Goal: Information Seeking & Learning: Learn about a topic

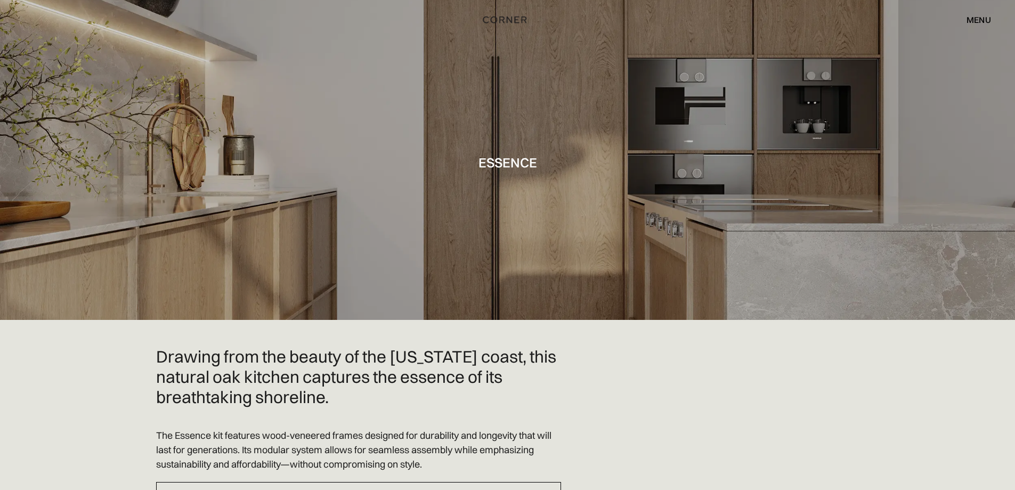
drag, startPoint x: 911, startPoint y: 305, endPoint x: 932, endPoint y: 137, distance: 169.6
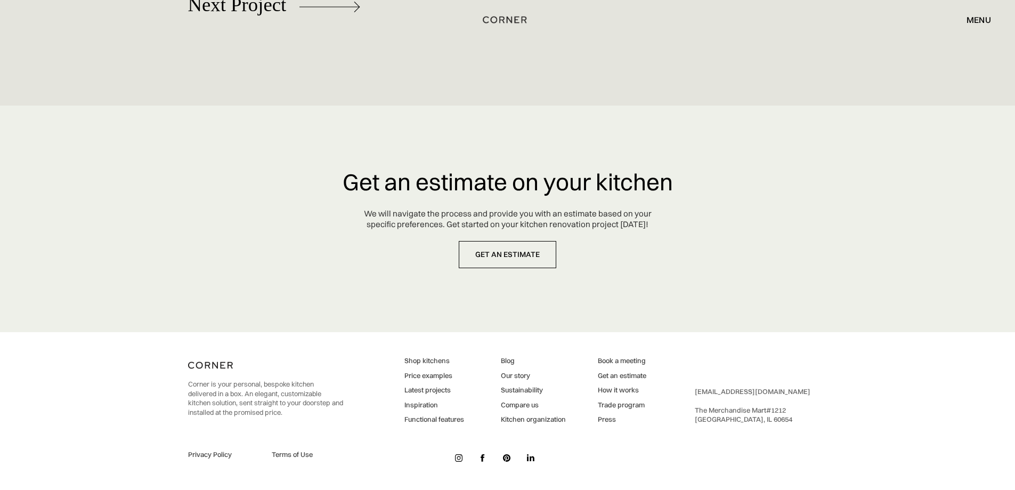
drag, startPoint x: 906, startPoint y: 149, endPoint x: 879, endPoint y: 366, distance: 218.1
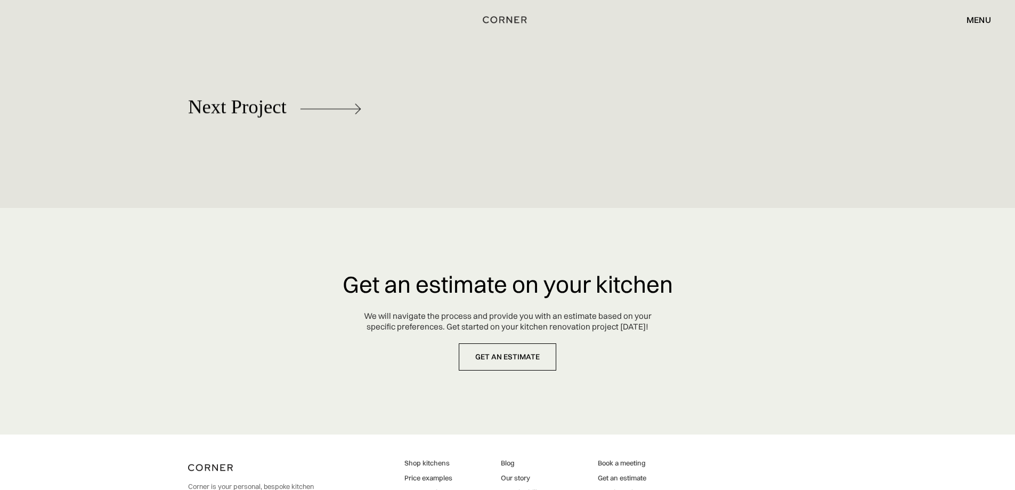
scroll to position [4834, 0]
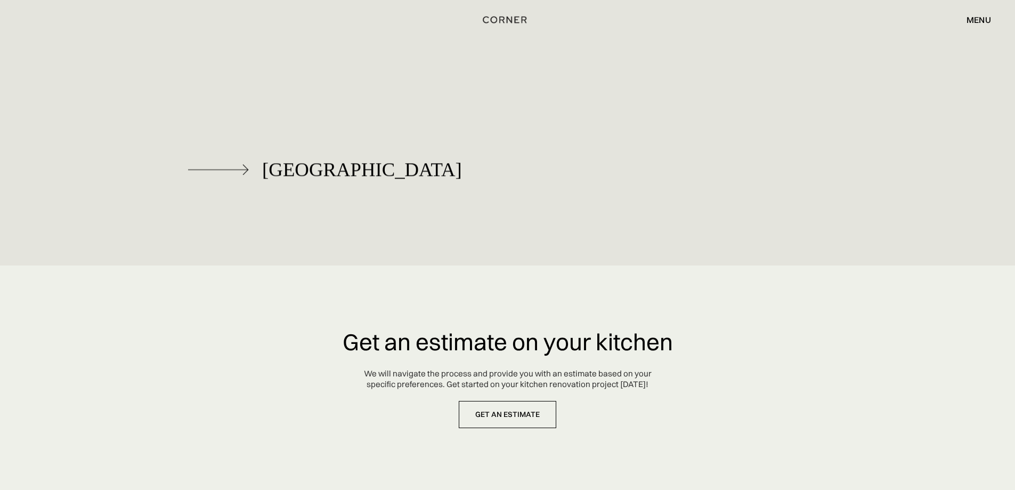
click at [284, 165] on div "[GEOGRAPHIC_DATA]" at bounding box center [362, 169] width 200 height 21
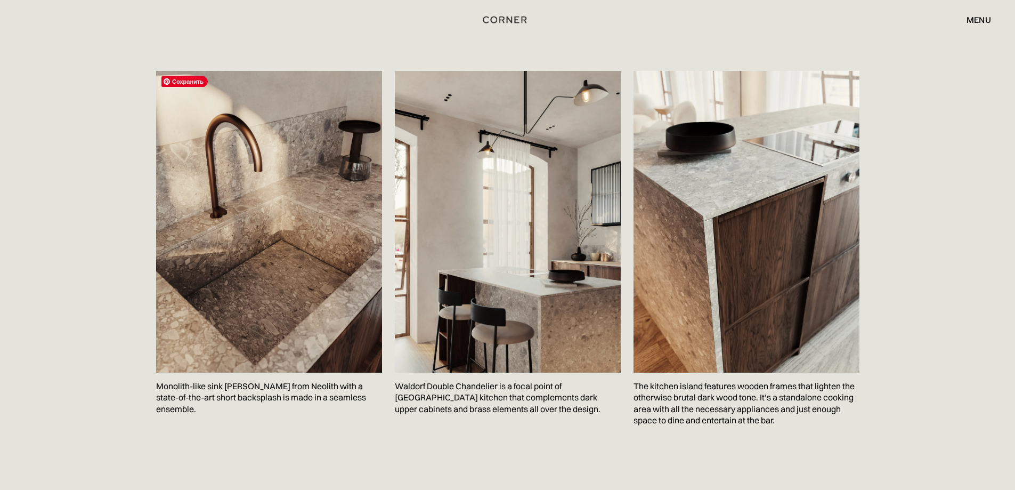
scroll to position [1652, 0]
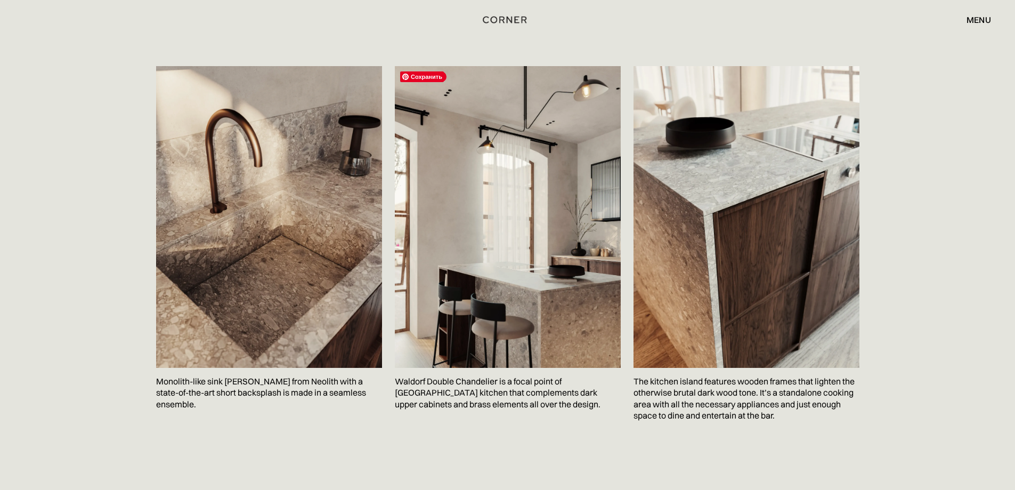
click at [524, 324] on img at bounding box center [508, 216] width 226 height 301
click at [393, 431] on div "Сохранить Monolith-like sink Terazzo Crepo from Neolith with a state-of-the-art…" at bounding box center [507, 250] width 703 height 369
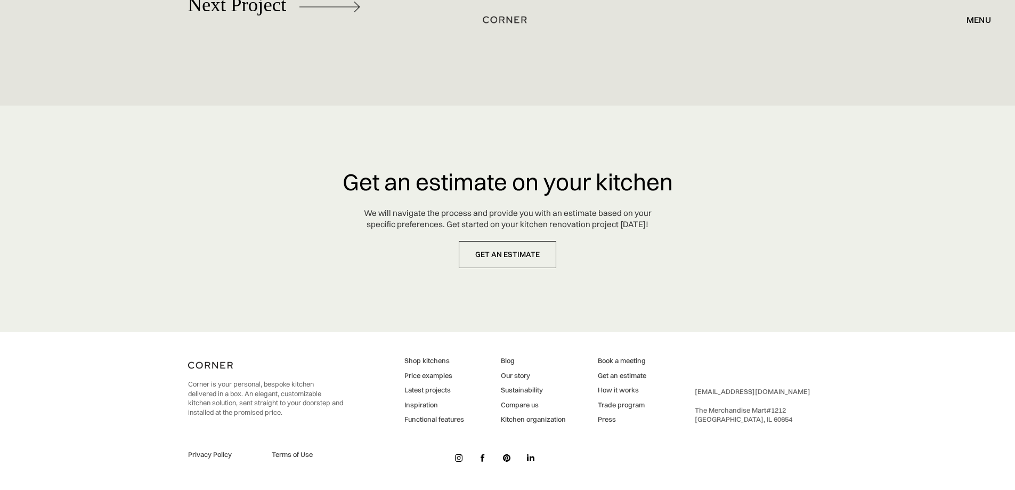
drag, startPoint x: 148, startPoint y: 315, endPoint x: 144, endPoint y: 393, distance: 78.4
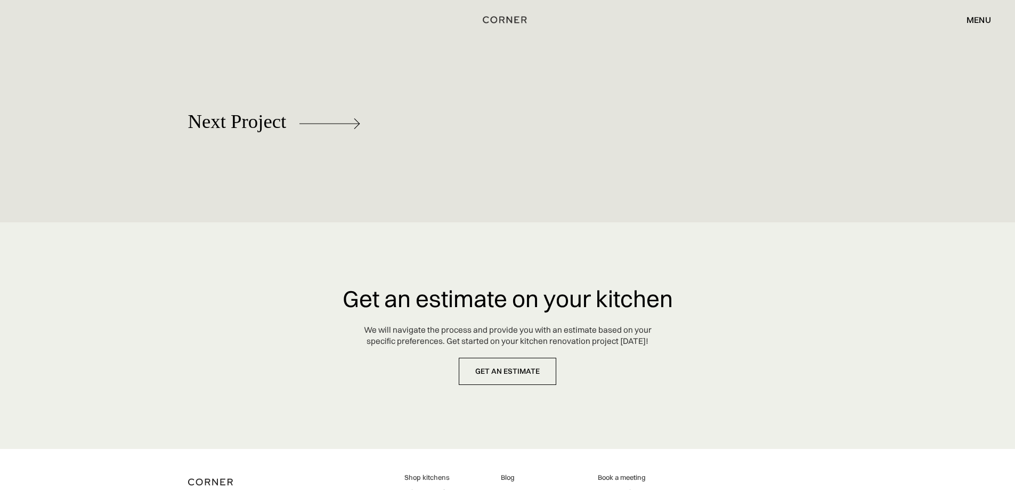
scroll to position [4773, 0]
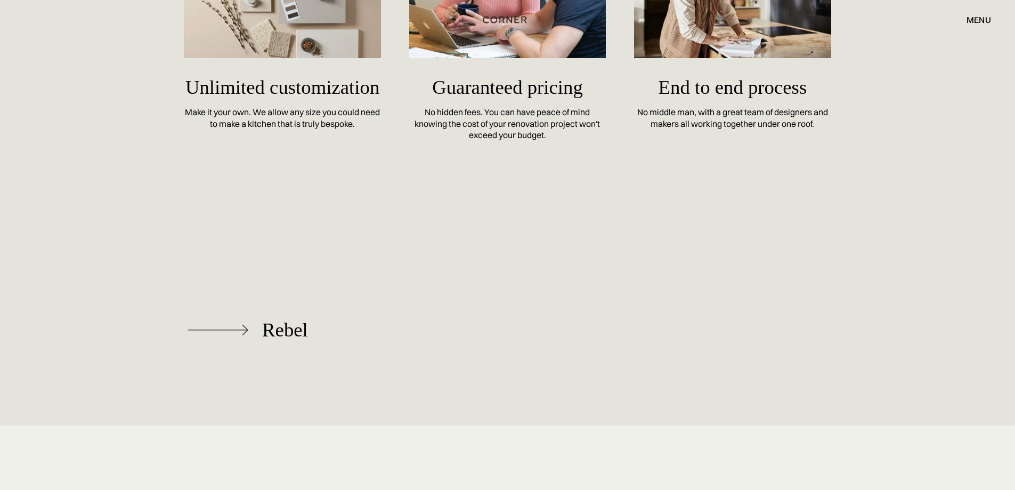
click at [300, 319] on div "Rebel" at bounding box center [285, 329] width 46 height 21
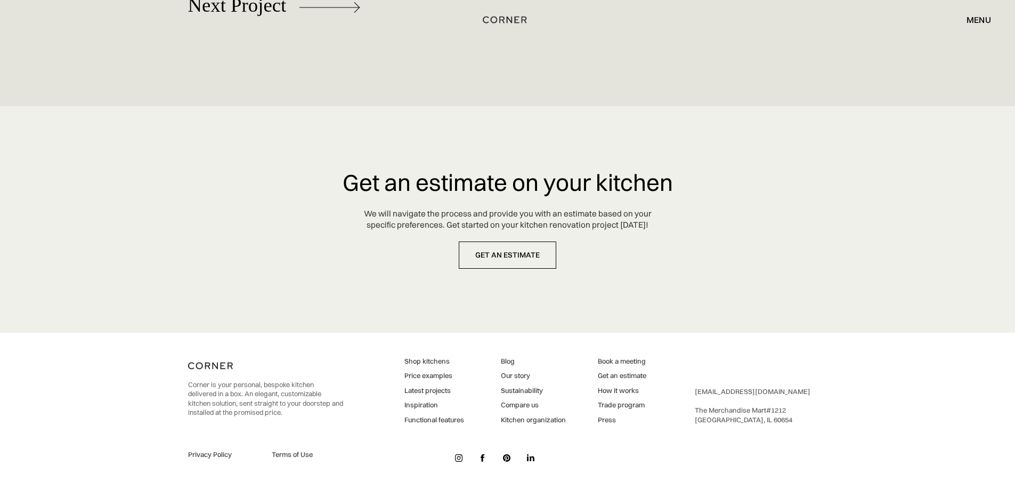
drag, startPoint x: 523, startPoint y: 331, endPoint x: 513, endPoint y: 386, distance: 56.2
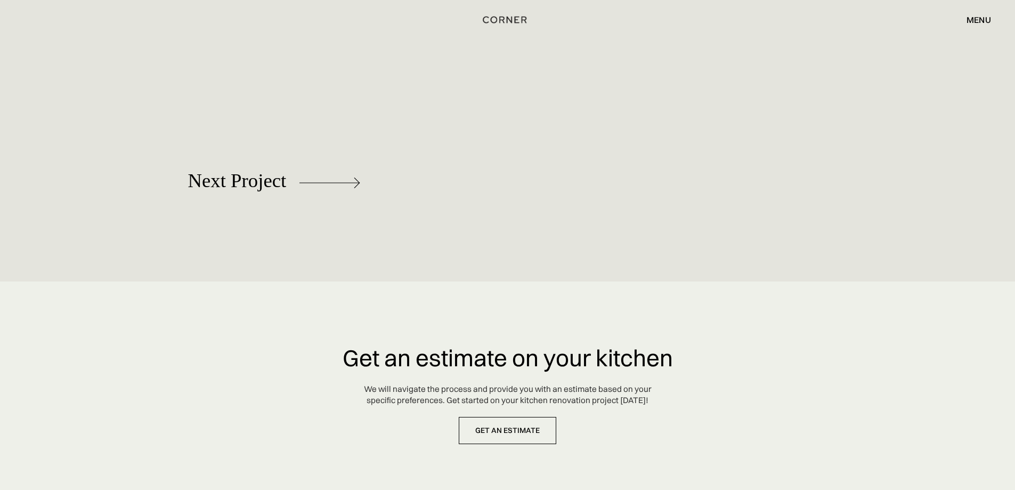
scroll to position [5832, 0]
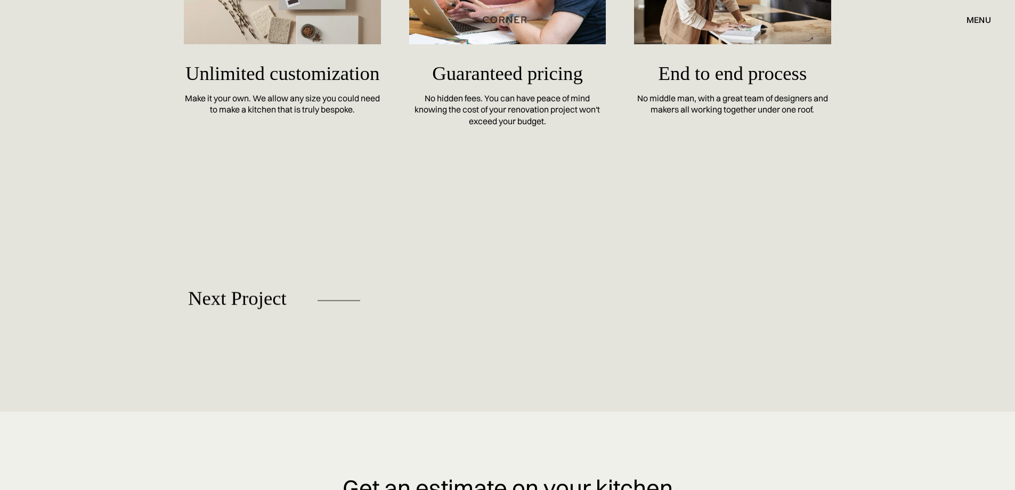
click at [260, 338] on div "Plain" at bounding box center [274, 372] width 173 height 69
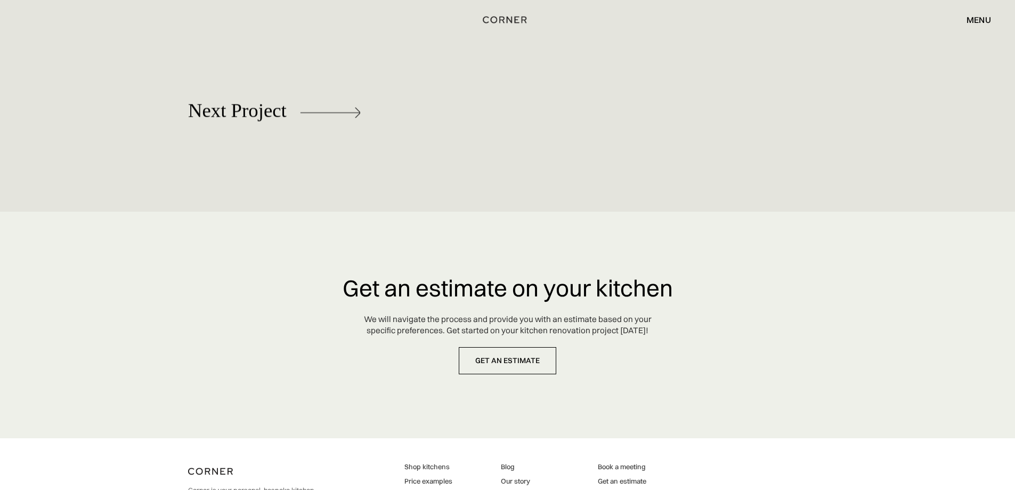
scroll to position [5150, 0]
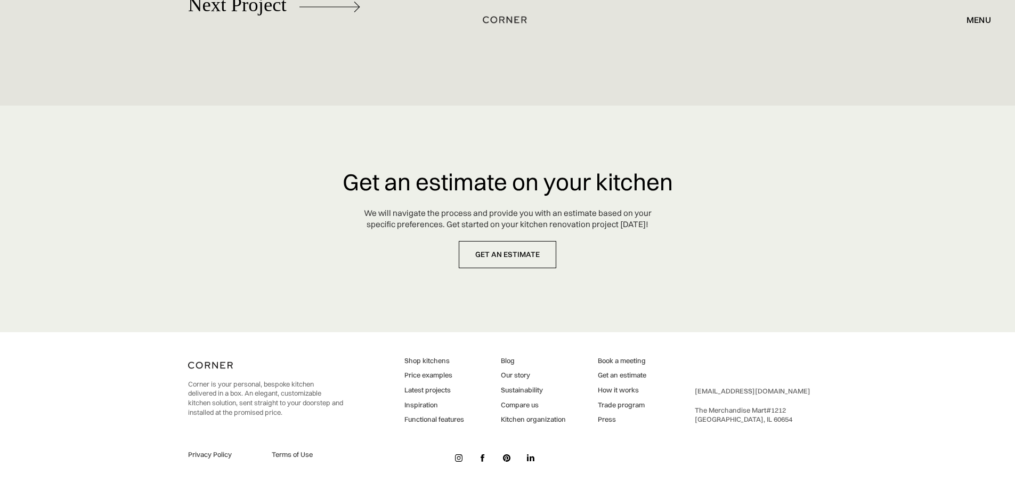
click at [251, 4] on div "Shop Kitchens Shop Kitchens How it works How it works Projects Projects Inspira…" at bounding box center [507, 19] width 1015 height 39
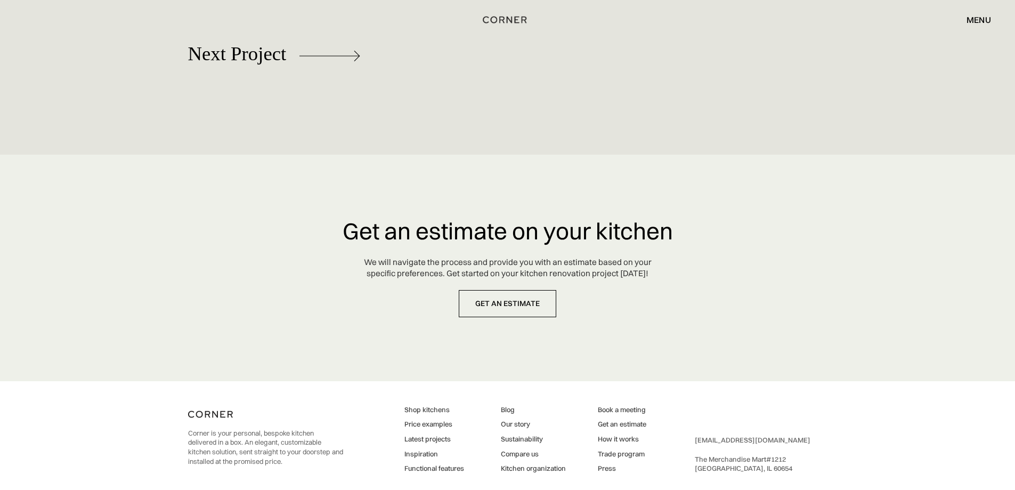
scroll to position [4990, 0]
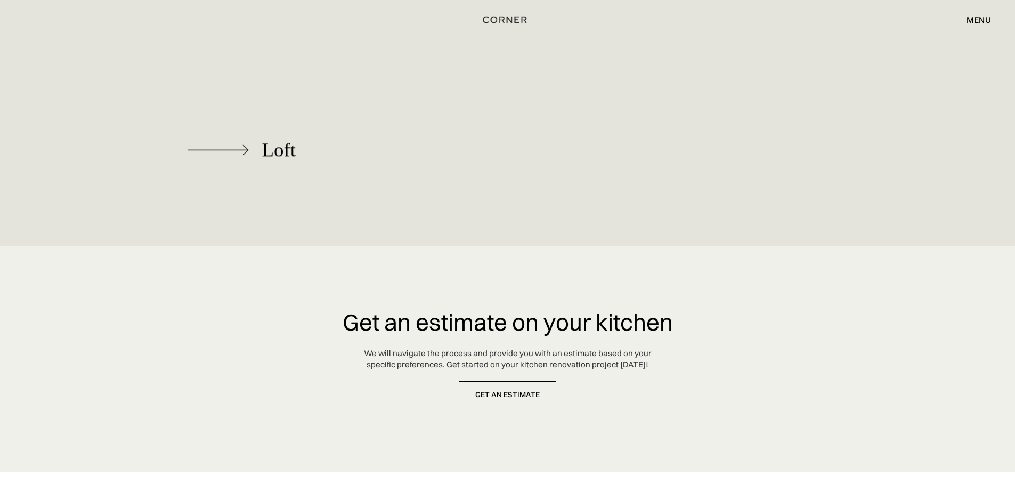
click at [289, 160] on div "Loft" at bounding box center [279, 149] width 34 height 21
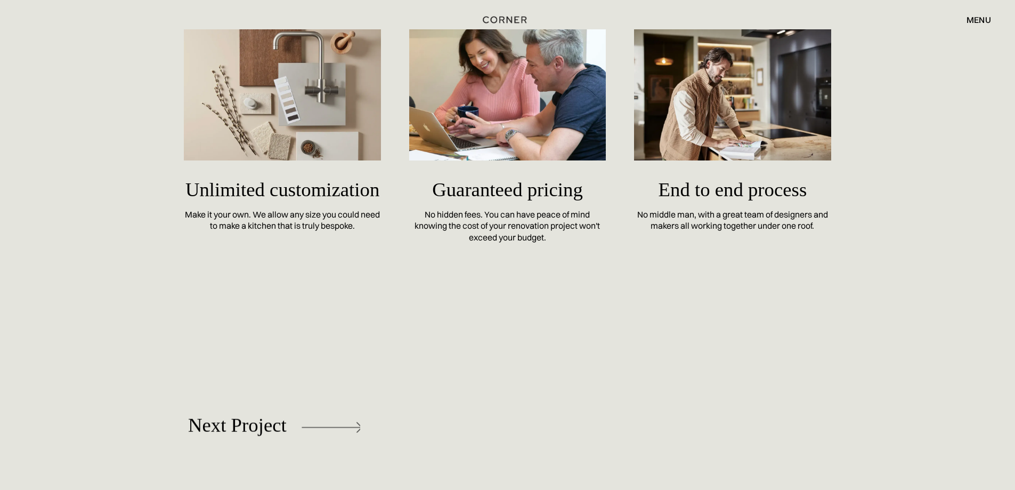
scroll to position [5754, 0]
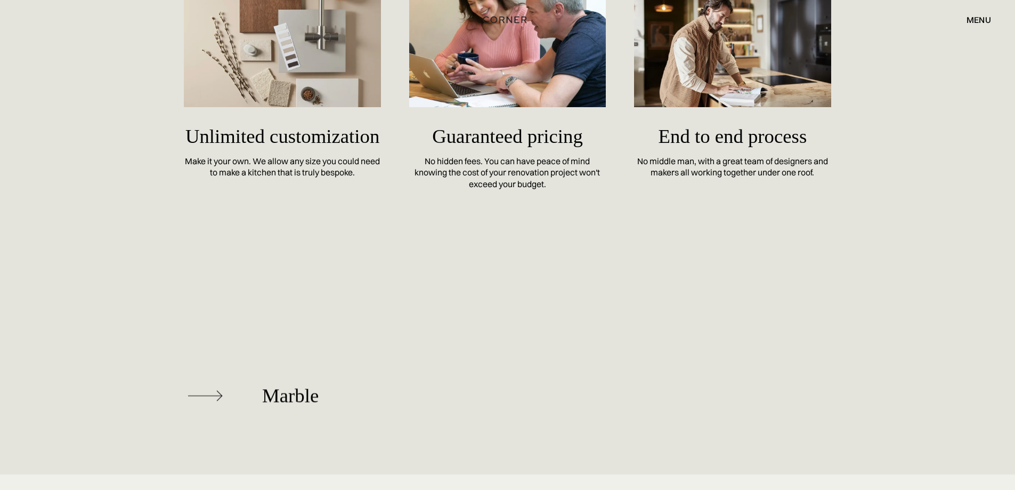
click at [284, 362] on div "Marble" at bounding box center [274, 396] width 173 height 69
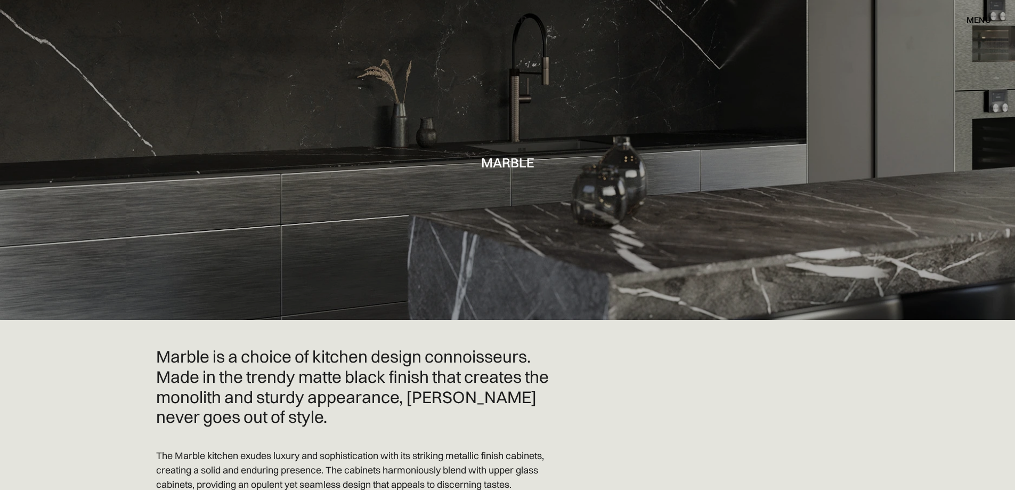
drag, startPoint x: 740, startPoint y: 380, endPoint x: 819, endPoint y: 102, distance: 289.1
click at [980, 27] on div "menu close" at bounding box center [973, 20] width 35 height 18
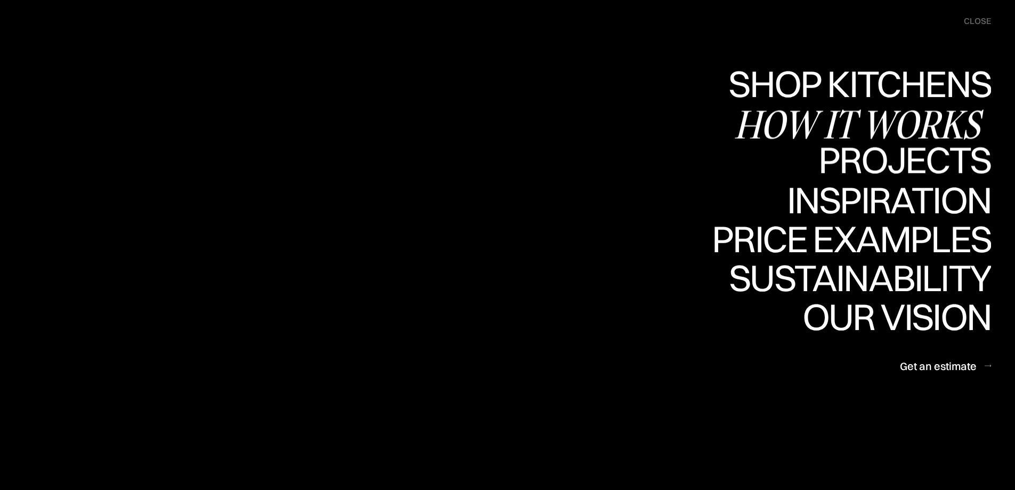
click at [921, 178] on div "Projects" at bounding box center [904, 196] width 173 height 37
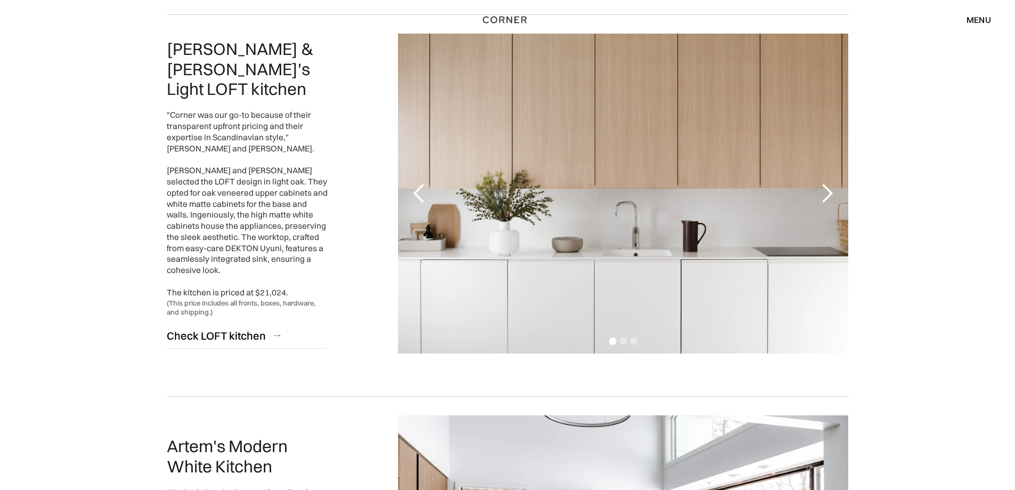
scroll to position [906, 0]
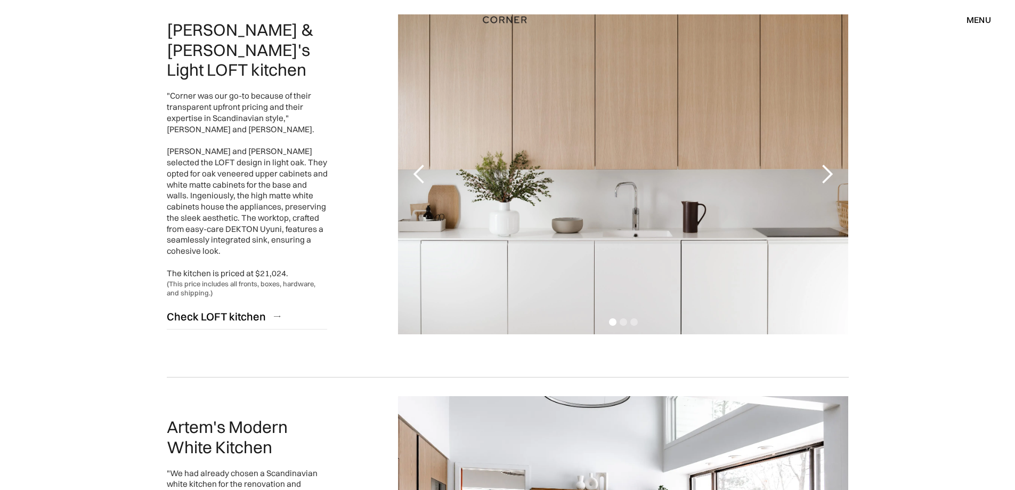
click at [825, 180] on div "next slide" at bounding box center [826, 174] width 21 height 21
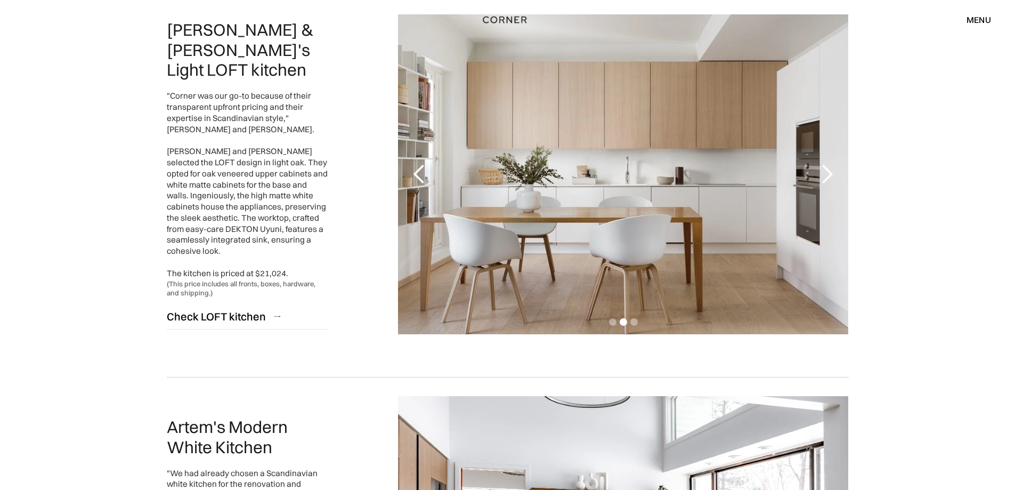
click at [825, 180] on div "next slide" at bounding box center [826, 174] width 21 height 21
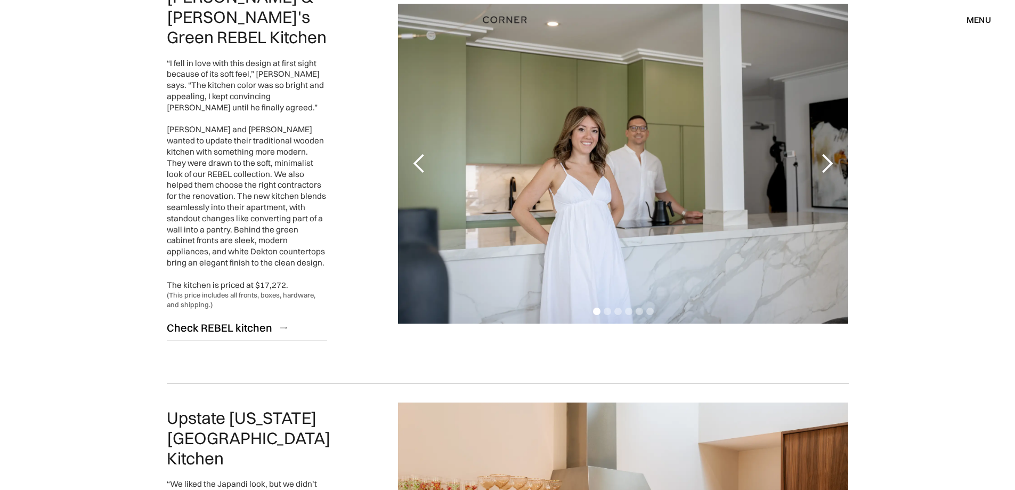
scroll to position [2451, 0]
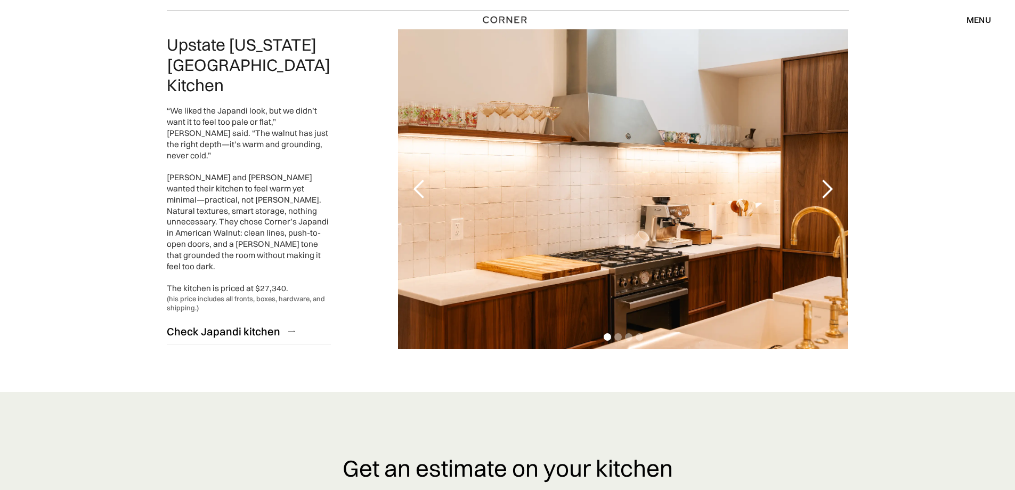
click at [833, 178] on div "next slide" at bounding box center [826, 188] width 21 height 21
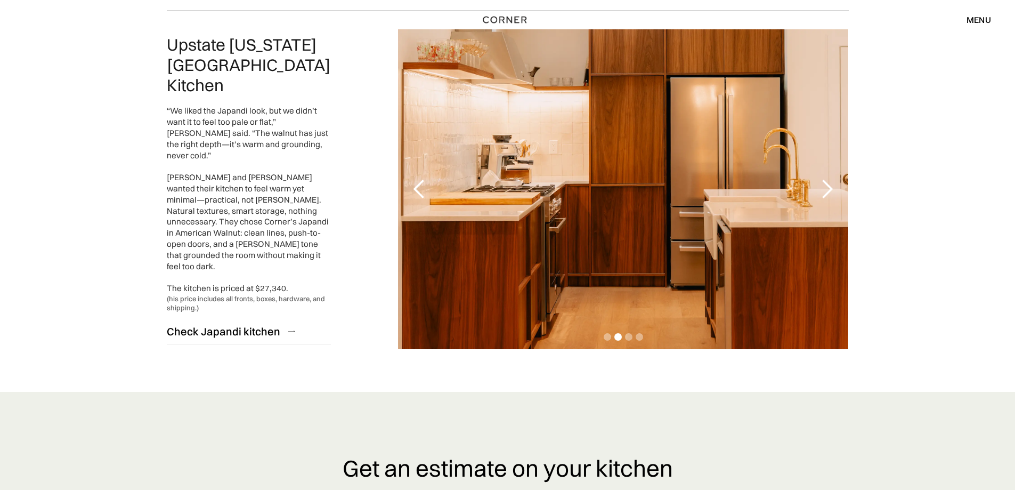
click at [833, 178] on div "next slide" at bounding box center [826, 188] width 21 height 21
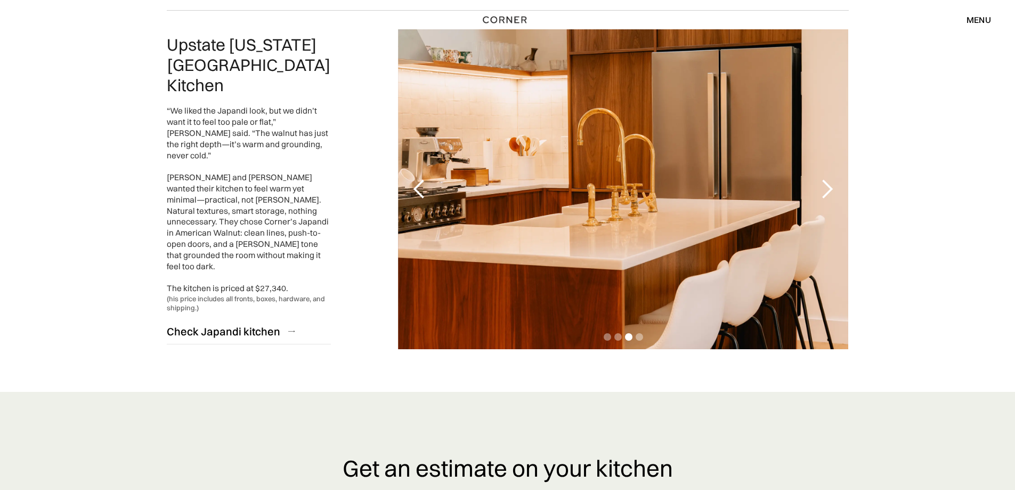
click at [833, 178] on div "next slide" at bounding box center [826, 188] width 21 height 21
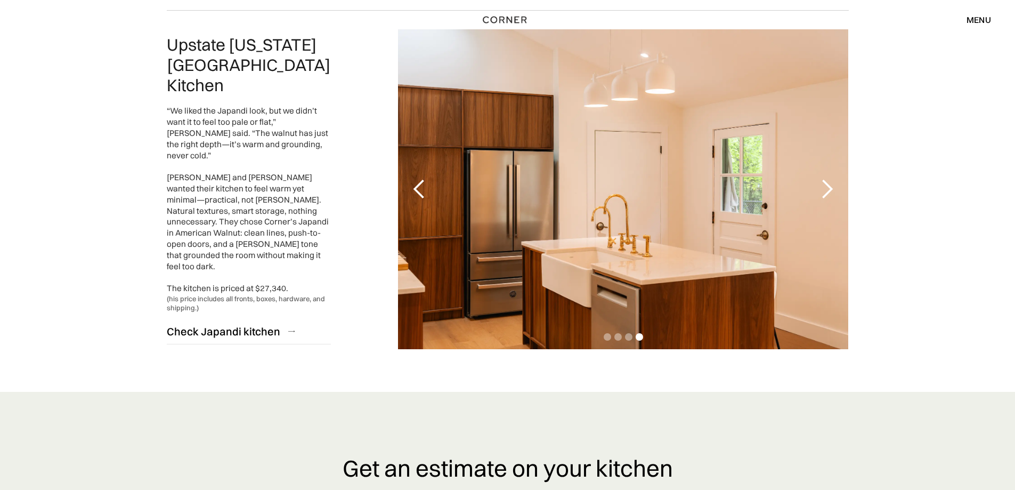
click at [847, 155] on div "next slide" at bounding box center [827, 189] width 43 height 320
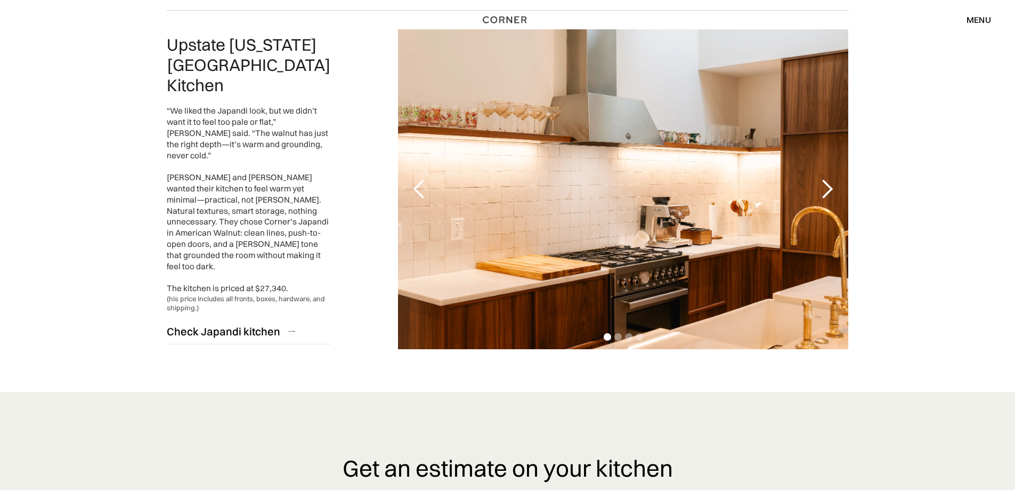
click at [843, 158] on div "next slide" at bounding box center [827, 189] width 43 height 320
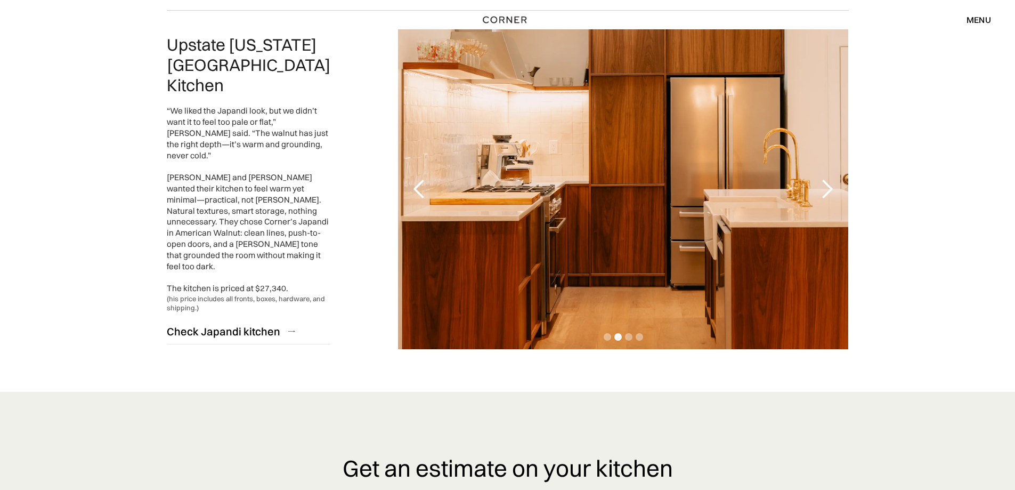
click at [843, 158] on div "next slide" at bounding box center [827, 189] width 43 height 320
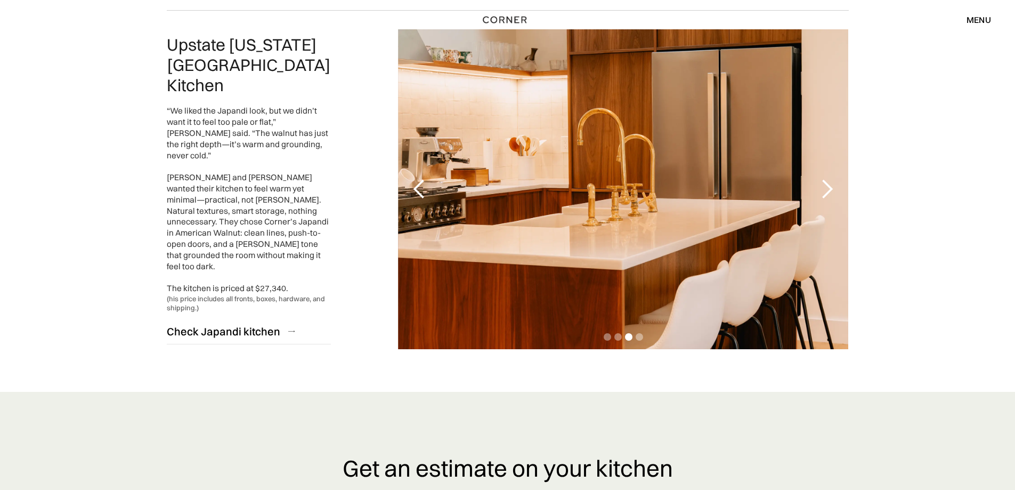
click at [843, 158] on div "next slide" at bounding box center [827, 189] width 43 height 320
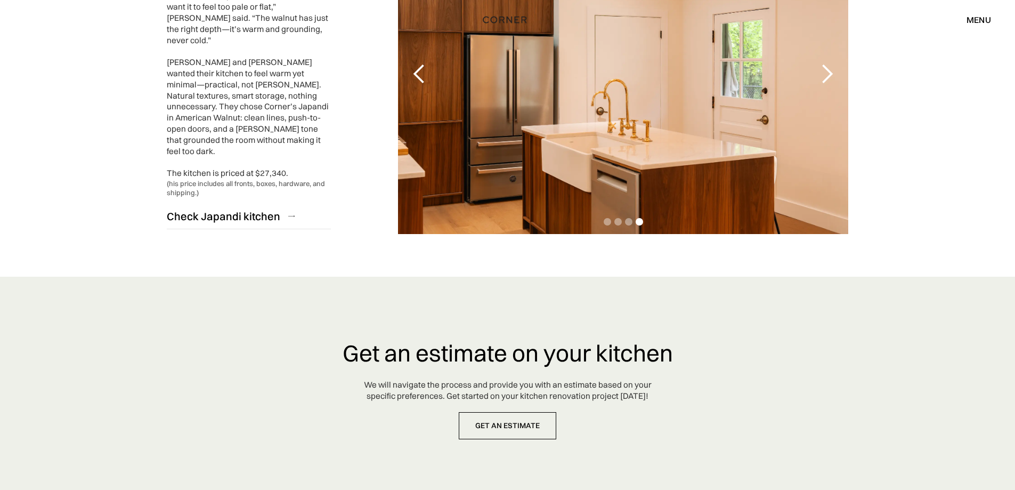
scroll to position [2717, 0]
